Goal: Check status: Check status

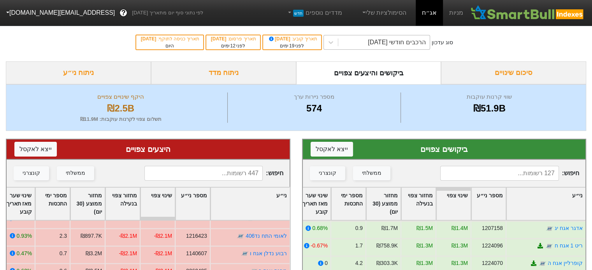
click at [379, 40] on div "הרכבים חודשי [DATE]" at bounding box center [397, 42] width 58 height 9
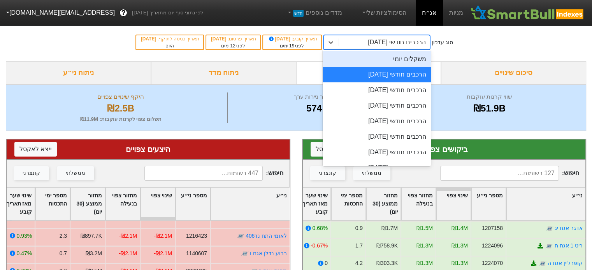
click at [403, 60] on div "משקלים יומי" at bounding box center [377, 59] width 108 height 16
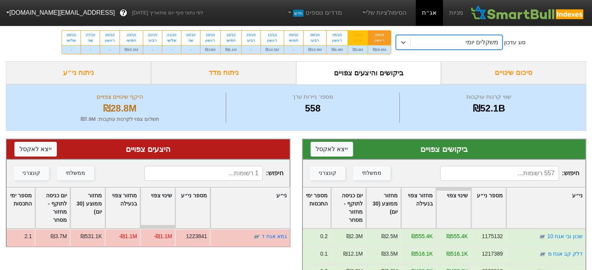
click at [361, 37] on div "30/09" at bounding box center [357, 34] width 11 height 5
click at [358, 36] on input "30/09 שלישי ₪24M" at bounding box center [354, 33] width 5 height 5
radio input "true"
